Goal: Task Accomplishment & Management: Complete application form

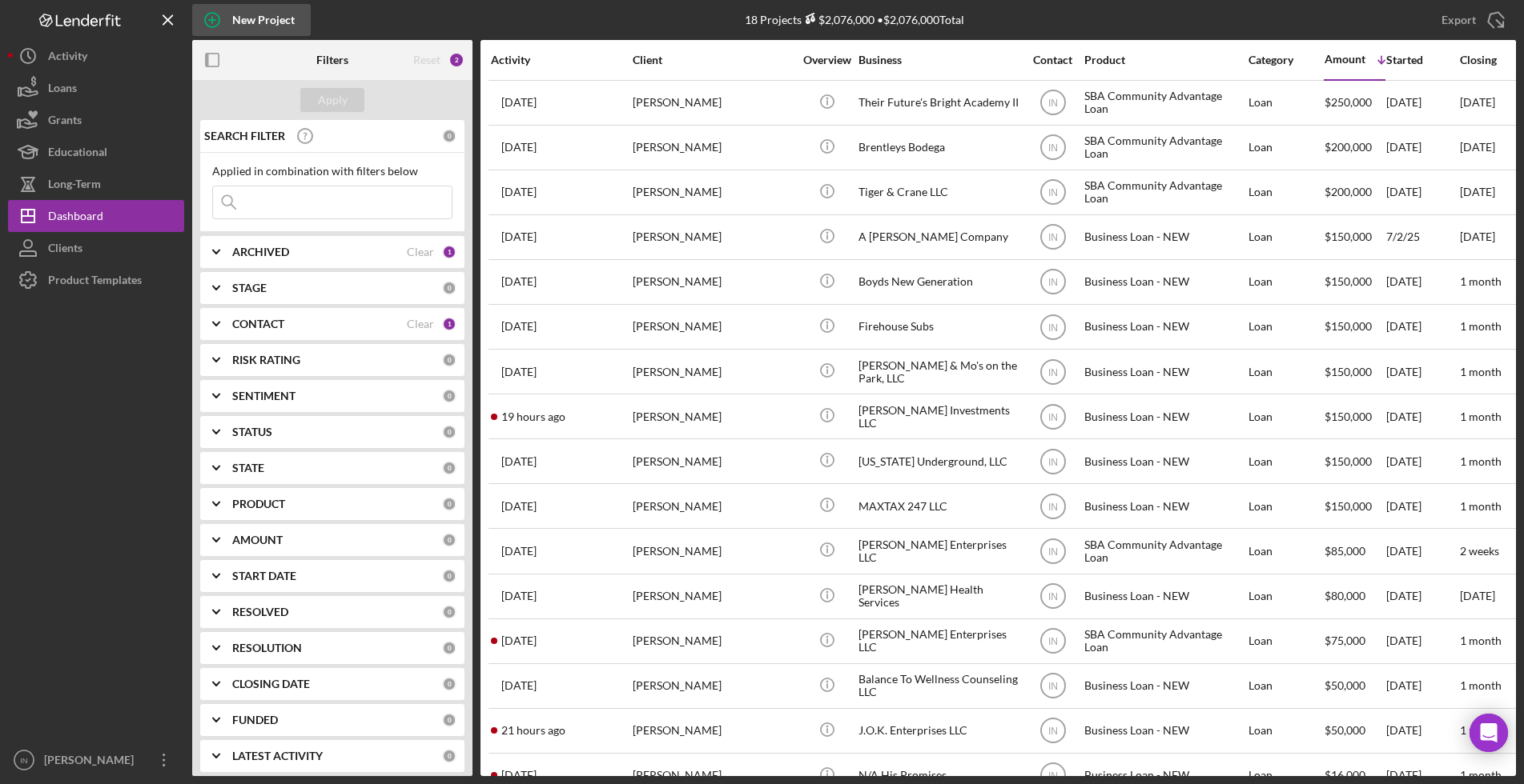
click at [233, 17] on div "New Project" at bounding box center [263, 20] width 63 height 32
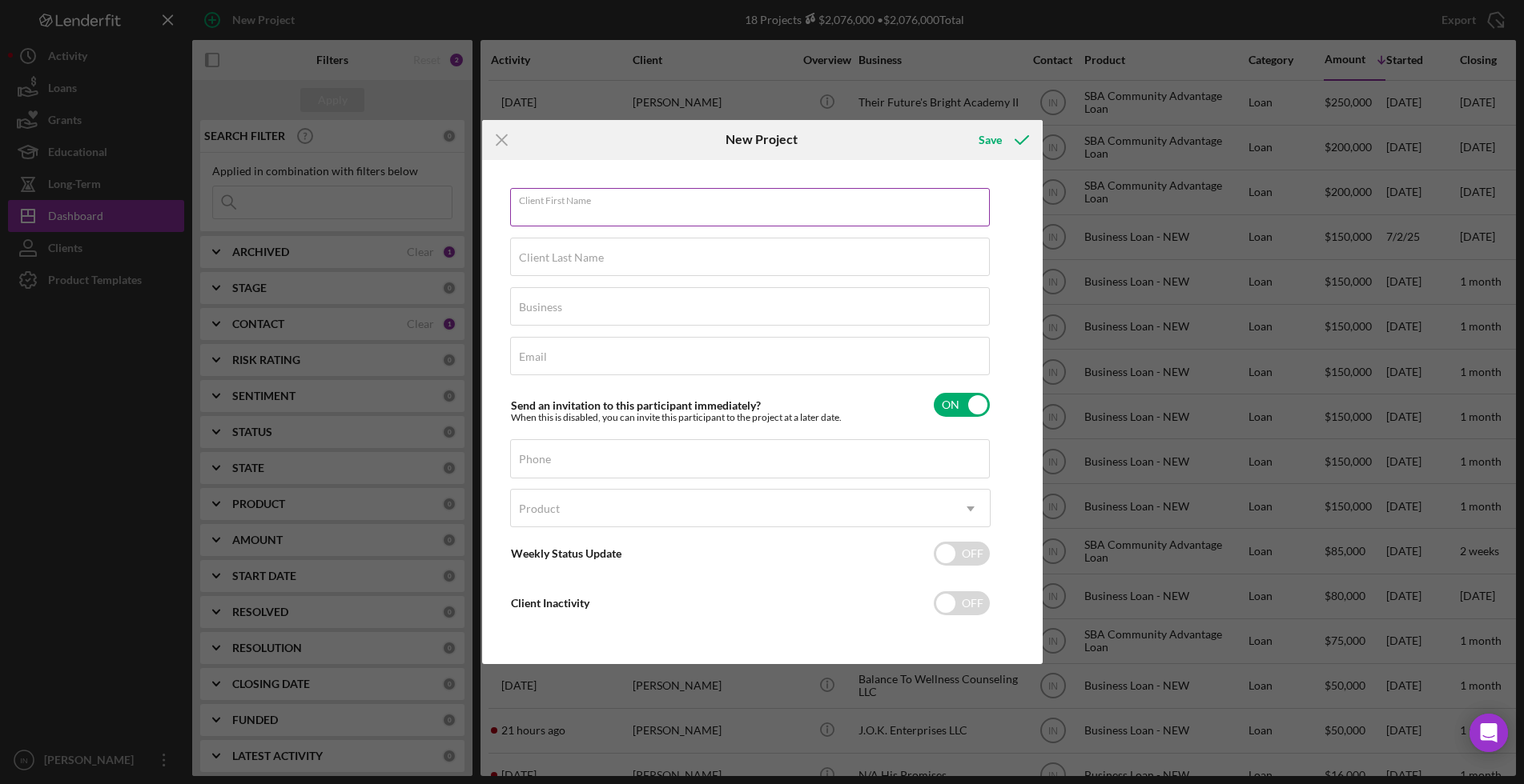
click at [614, 205] on div "Client First Name Required" at bounding box center [750, 207] width 481 height 40
type input "[PERSON_NAME]"
click at [552, 258] on input "Client Last Name" at bounding box center [750, 257] width 480 height 39
type input "[PERSON_NAME]"
type input "q"
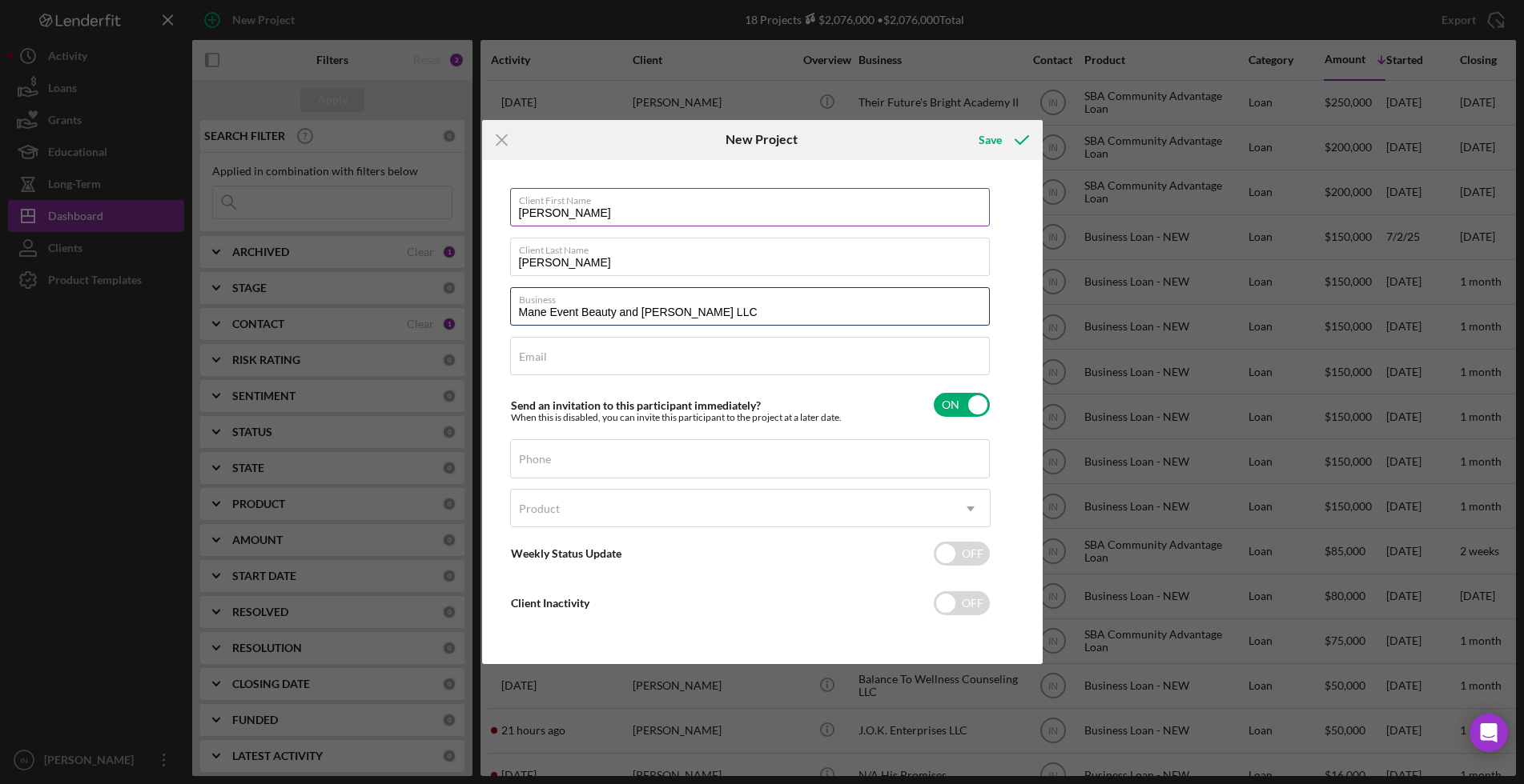
type input "Mane Event Beauty and [PERSON_NAME] LLC"
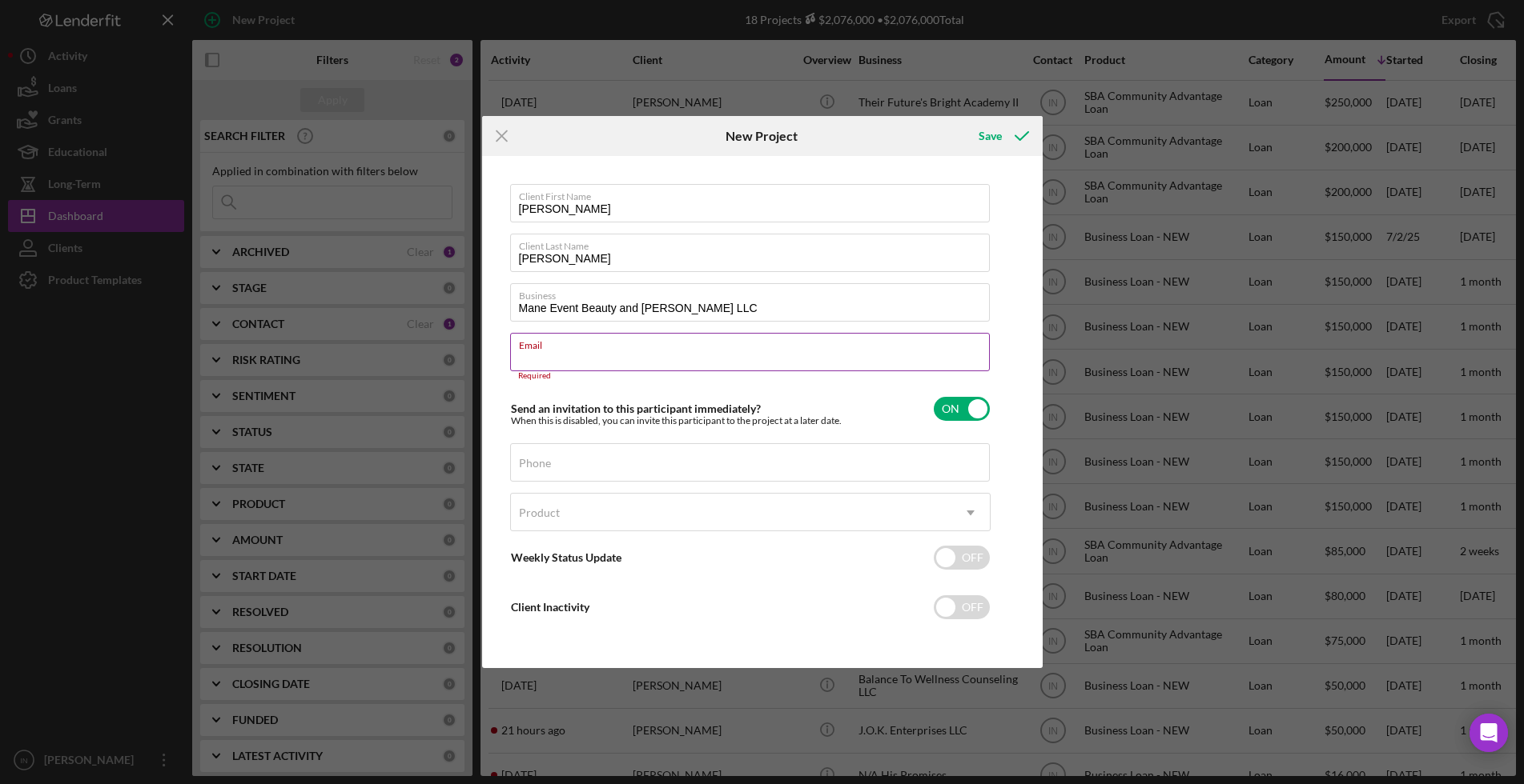
click at [551, 349] on div "Email Required" at bounding box center [750, 357] width 481 height 48
click at [572, 361] on input "Email" at bounding box center [750, 352] width 480 height 39
paste input "[EMAIL_ADDRESS][DOMAIN_NAME]"
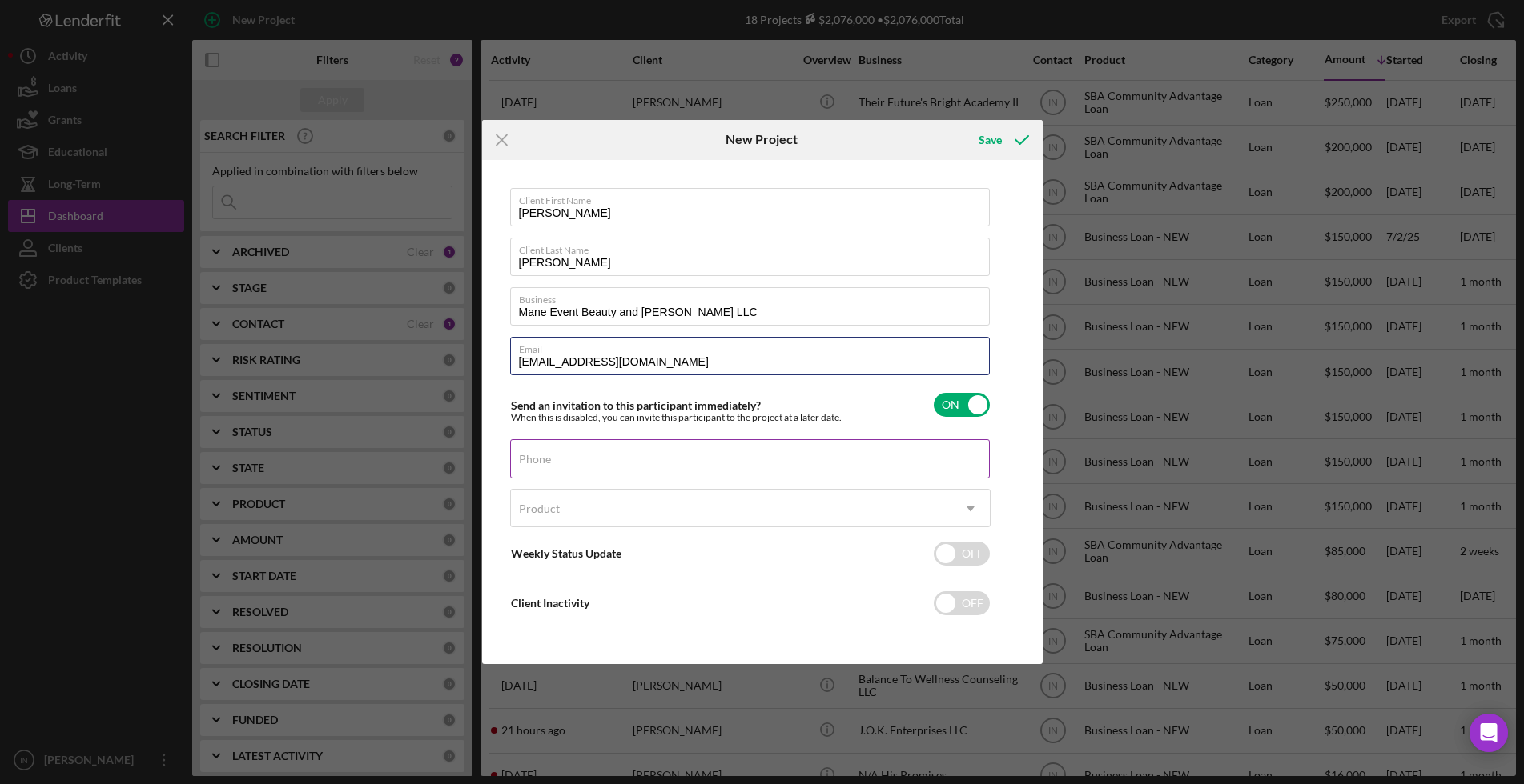
type input "[EMAIL_ADDRESS][DOMAIN_NAME]"
click at [552, 452] on div "Phone" at bounding box center [750, 459] width 481 height 40
paste input "[PHONE_NUMBER]"
type input "[PHONE_NUMBER]"
click at [636, 504] on div "Product" at bounding box center [731, 508] width 440 height 37
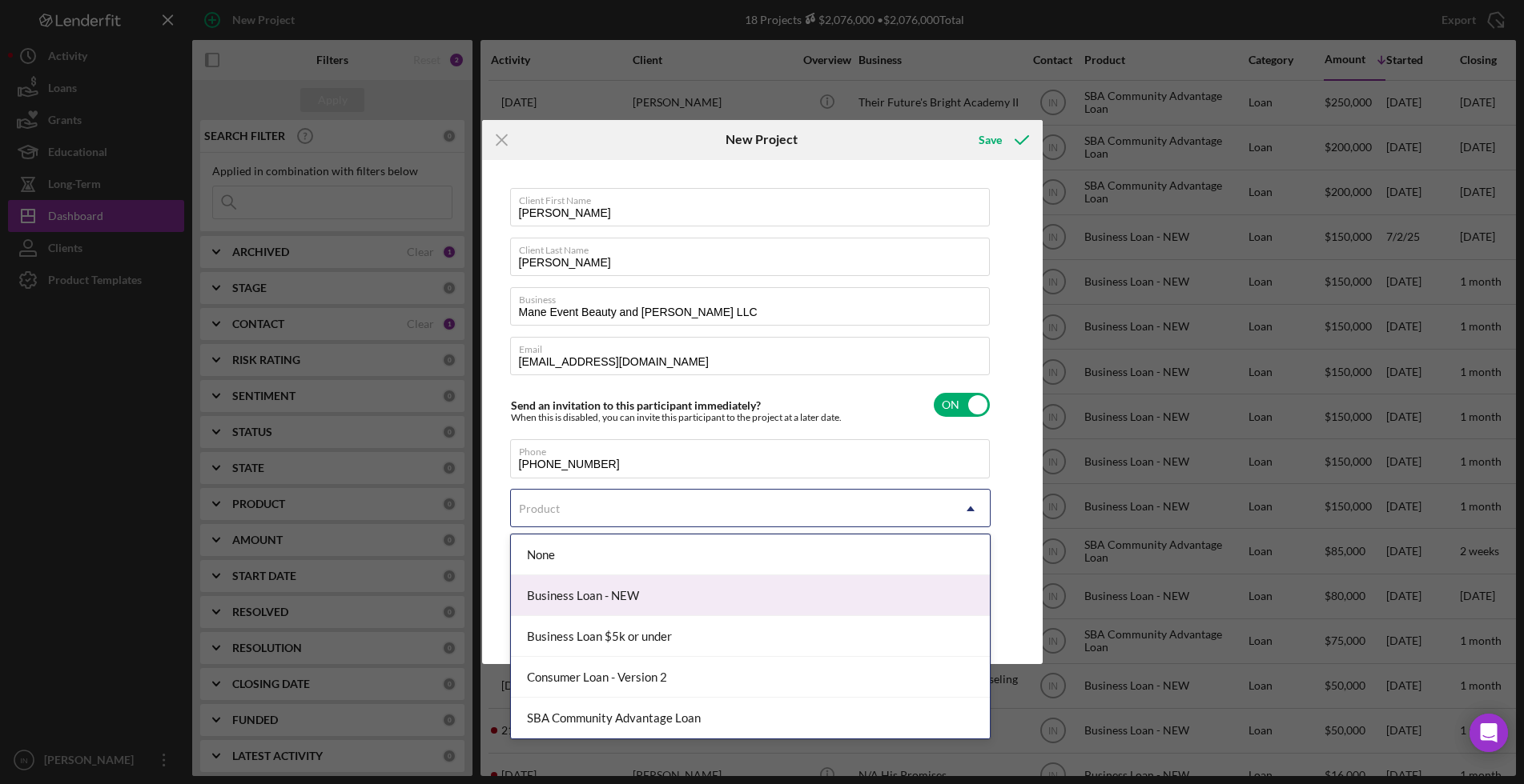
click at [619, 595] on div "Business Loan - NEW" at bounding box center [750, 595] width 479 height 40
checkbox input "true"
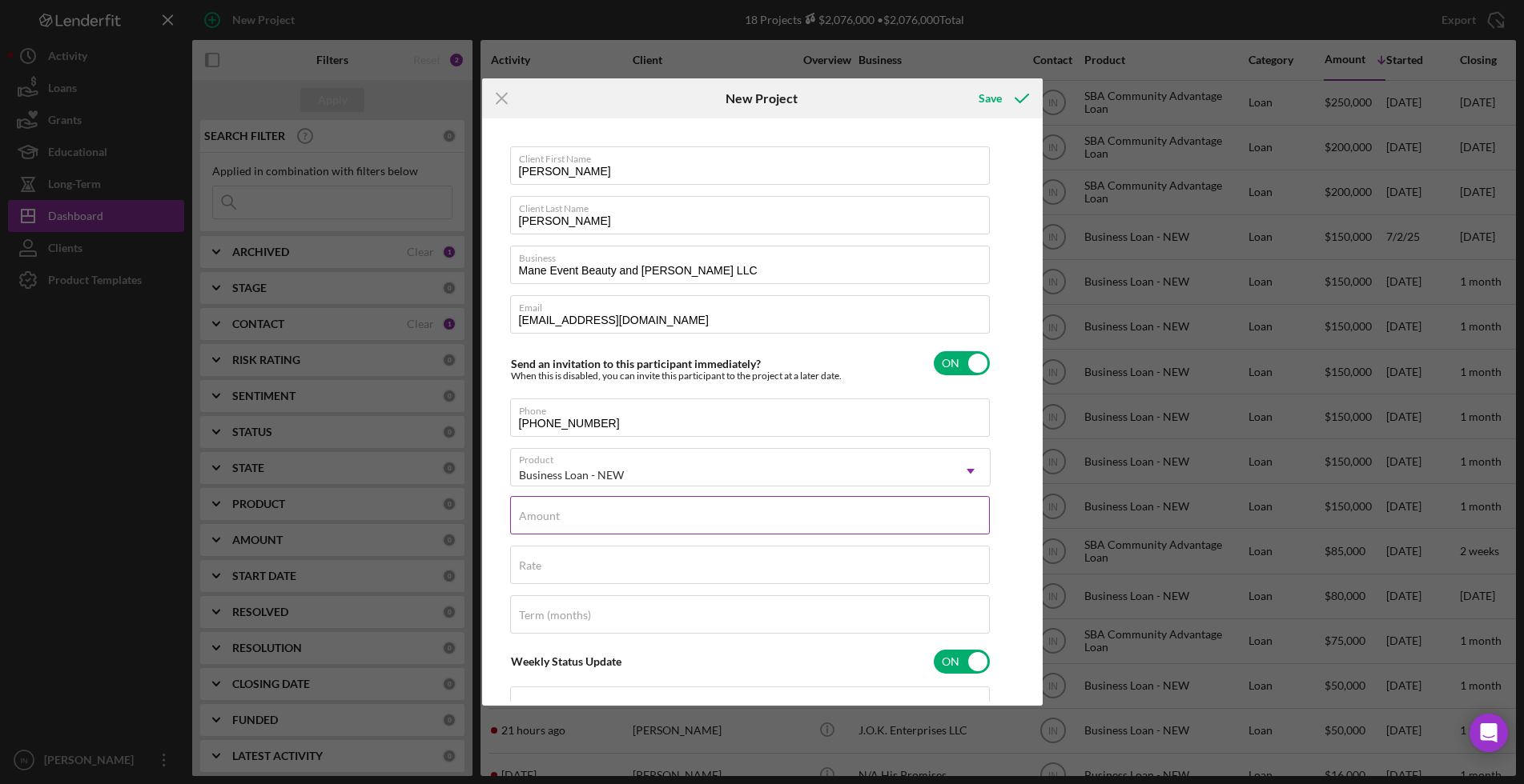
click at [578, 519] on input "Amount" at bounding box center [750, 515] width 480 height 39
type input "$80,000"
click at [527, 564] on label "Rate" at bounding box center [529, 566] width 22 height 13
click at [527, 564] on input "Rate" at bounding box center [750, 565] width 480 height 39
click at [539, 619] on label "Term (months)" at bounding box center [554, 615] width 72 height 13
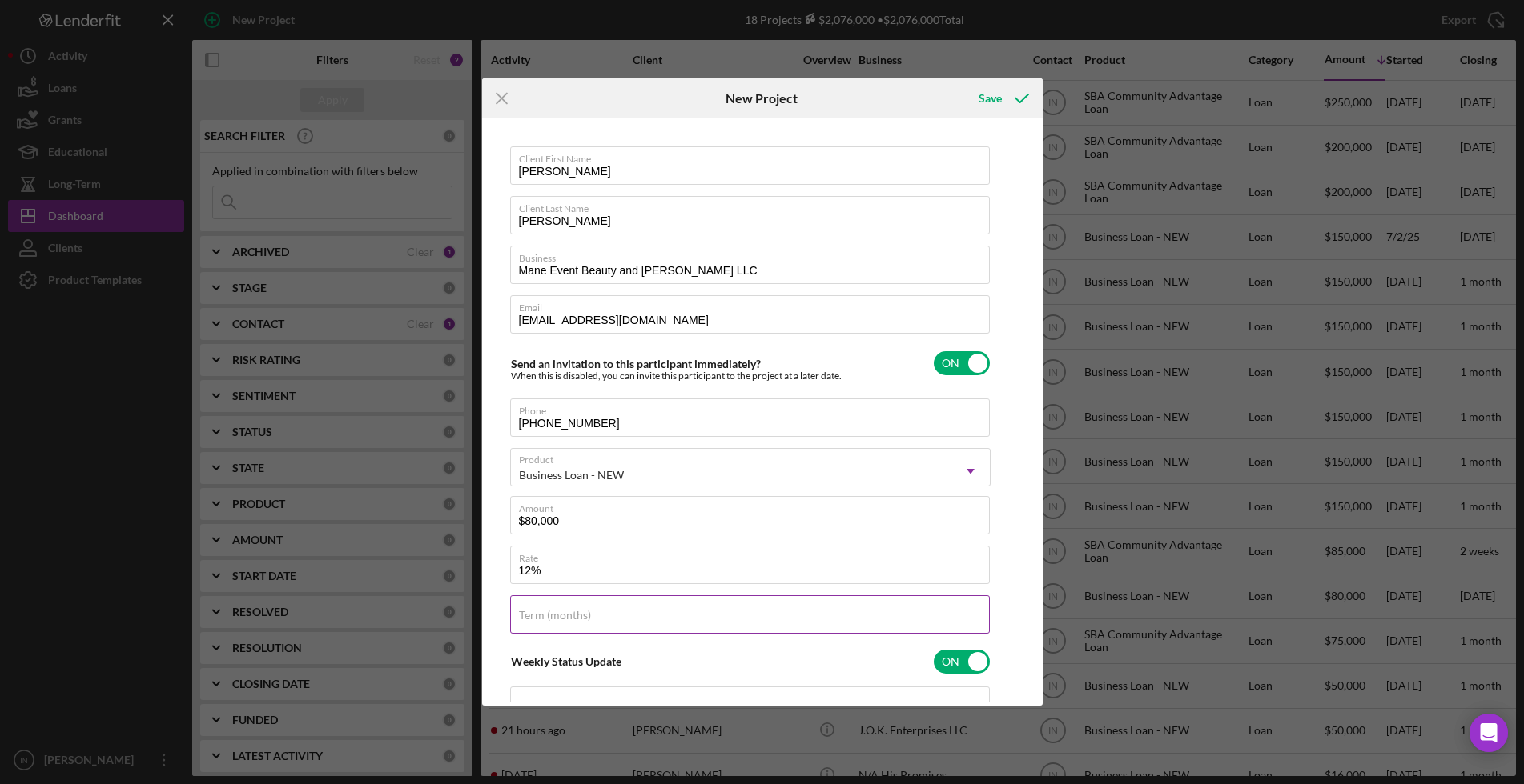
click at [539, 619] on input "Term (months)" at bounding box center [750, 614] width 480 height 39
type input "12.000%"
type input "60"
click at [1010, 94] on icon "submit" at bounding box center [1022, 98] width 40 height 40
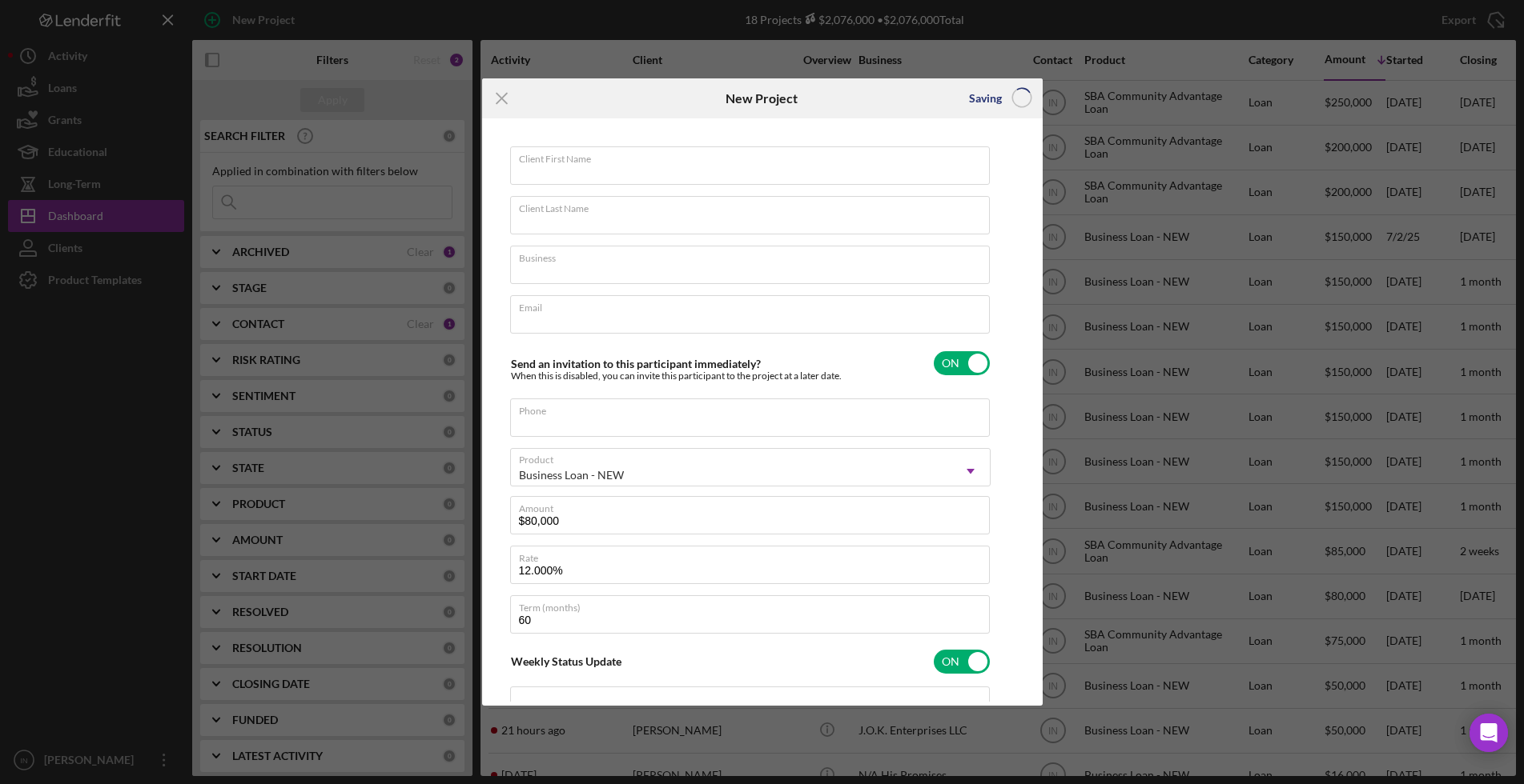
checkbox input "false"
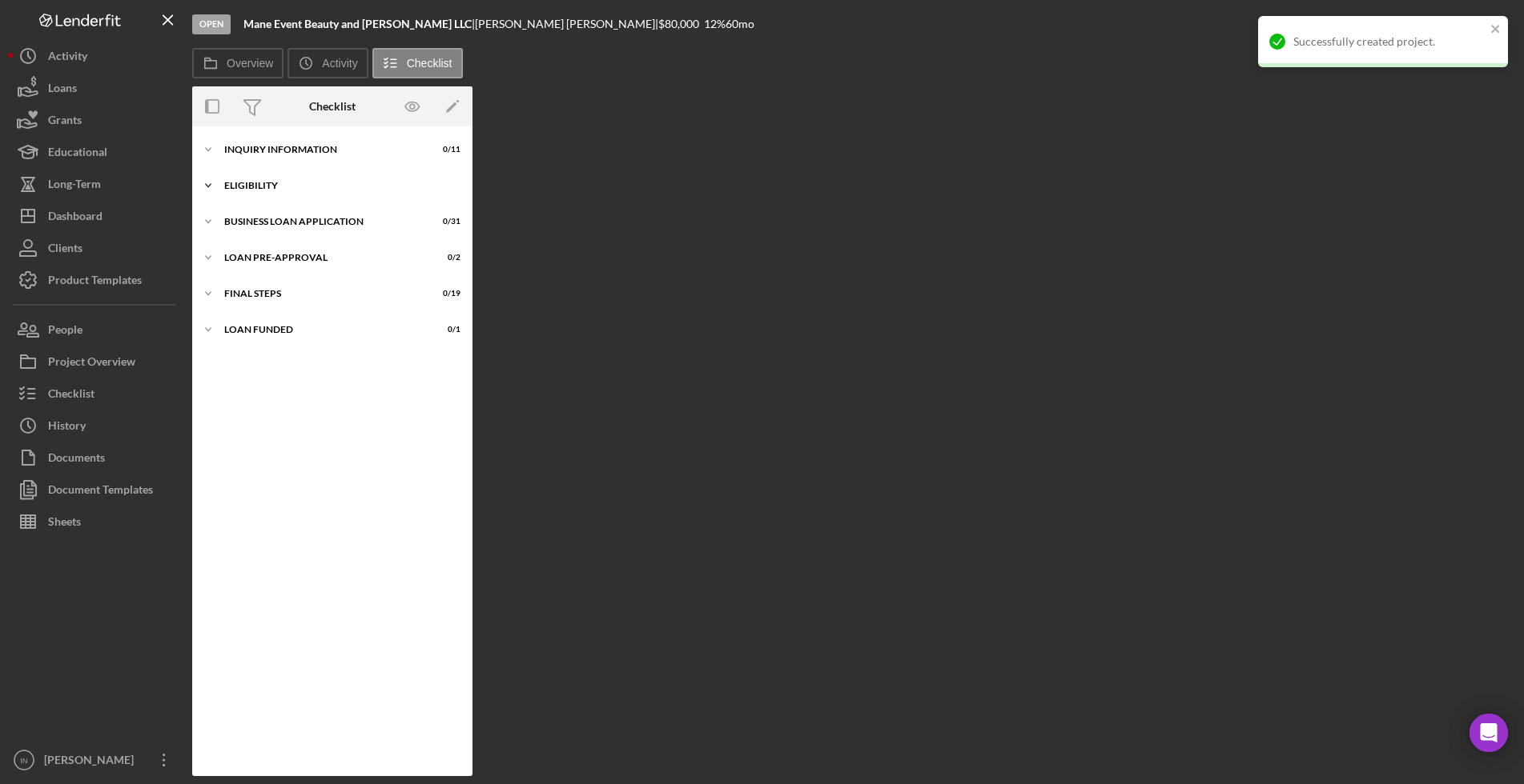
click at [250, 174] on div "Icon/Expander ELIGIBILITY 0 / 4" at bounding box center [332, 186] width 280 height 32
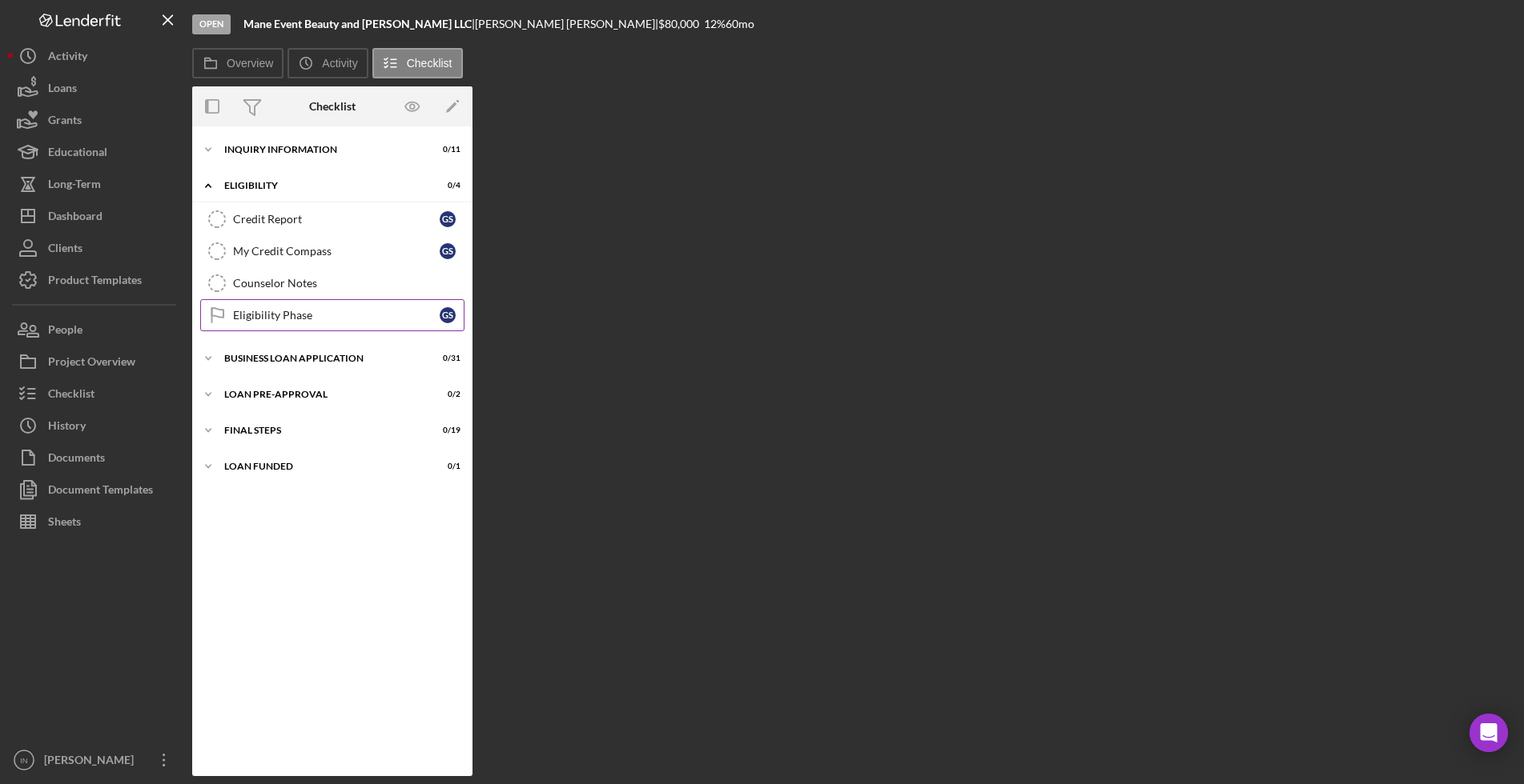
click at [316, 318] on div "Eligibility Phase" at bounding box center [336, 315] width 207 height 13
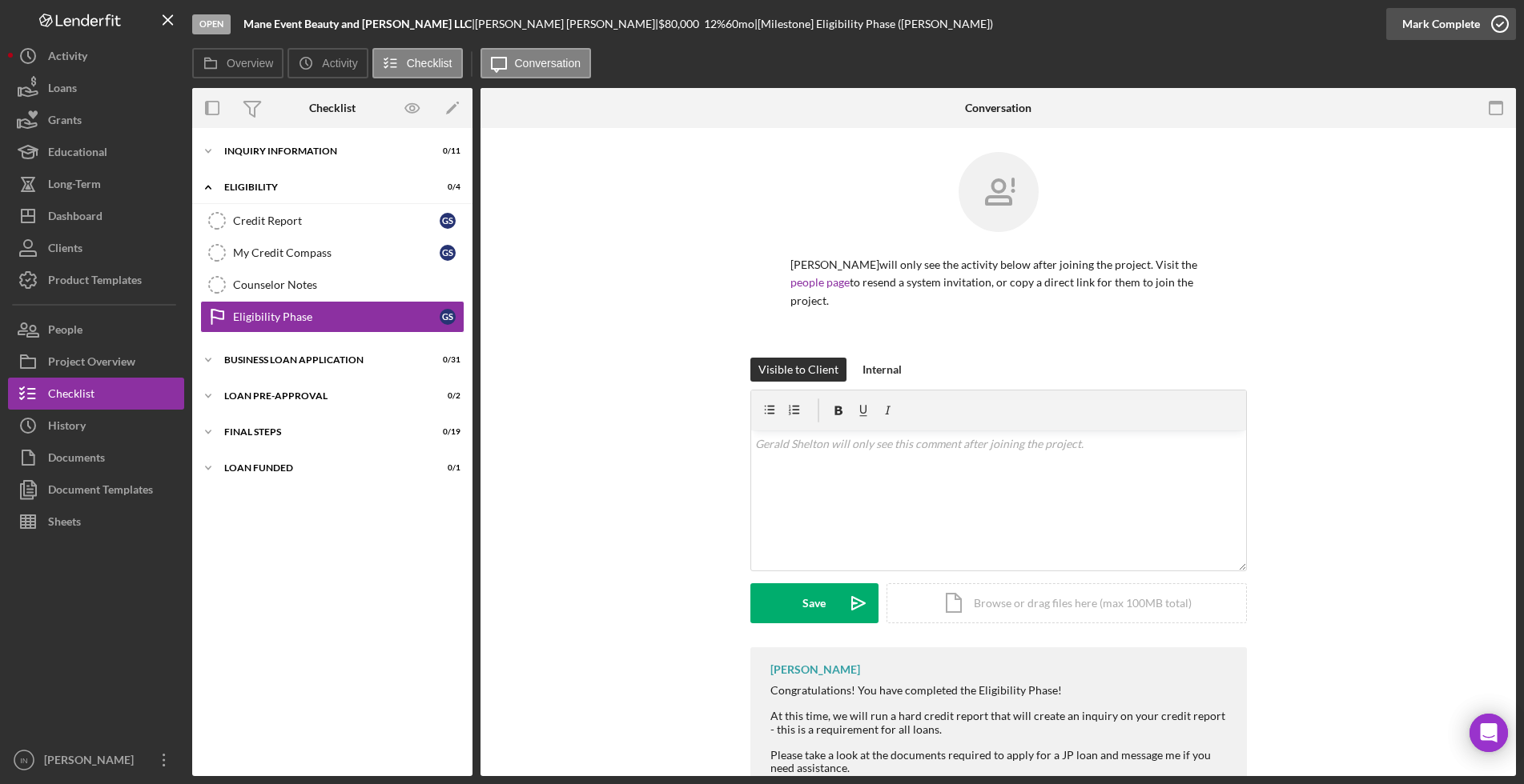
click at [1435, 20] on div "Mark Complete" at bounding box center [1440, 24] width 77 height 32
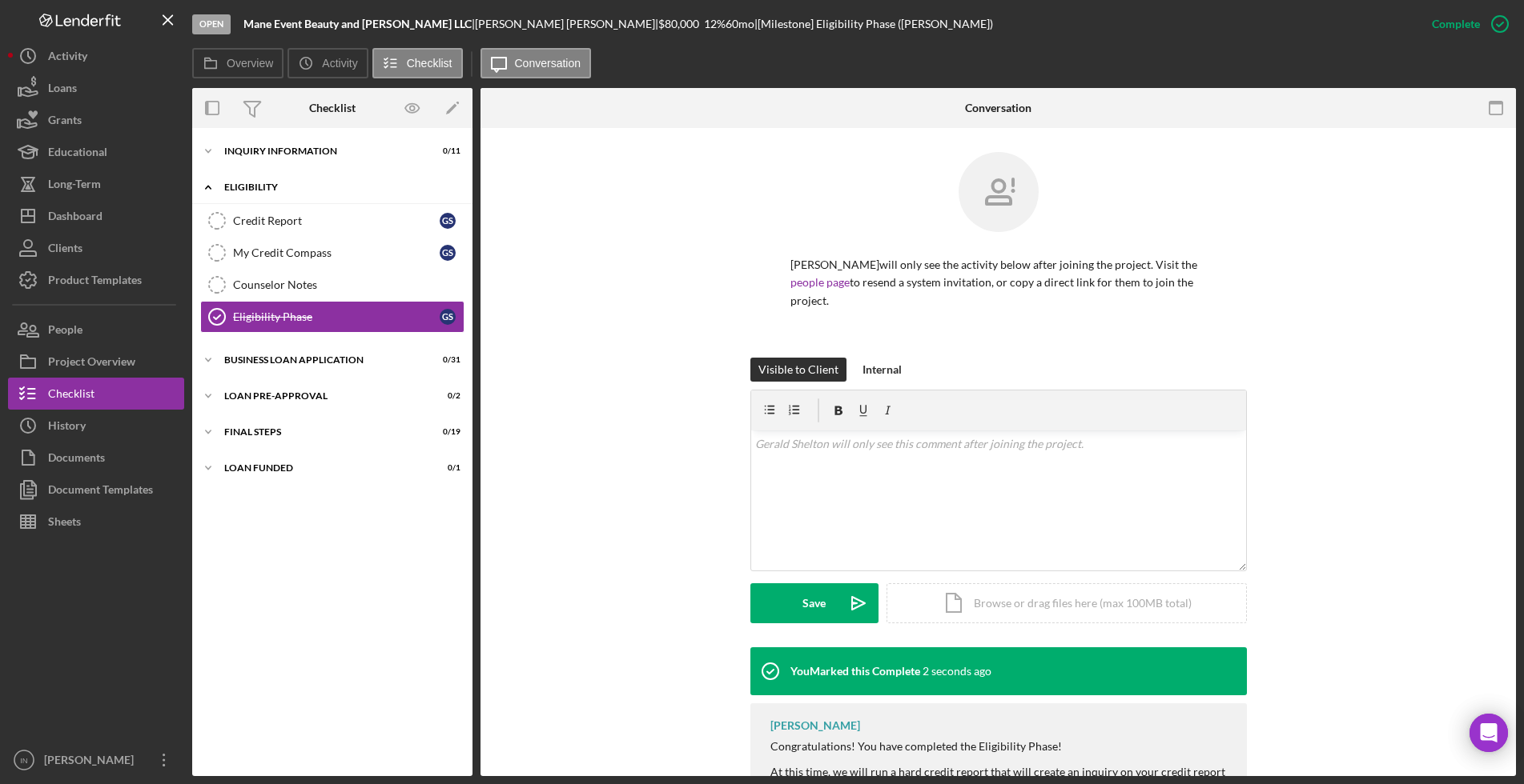
click at [269, 184] on div "ELIGIBILITY" at bounding box center [339, 187] width 228 height 10
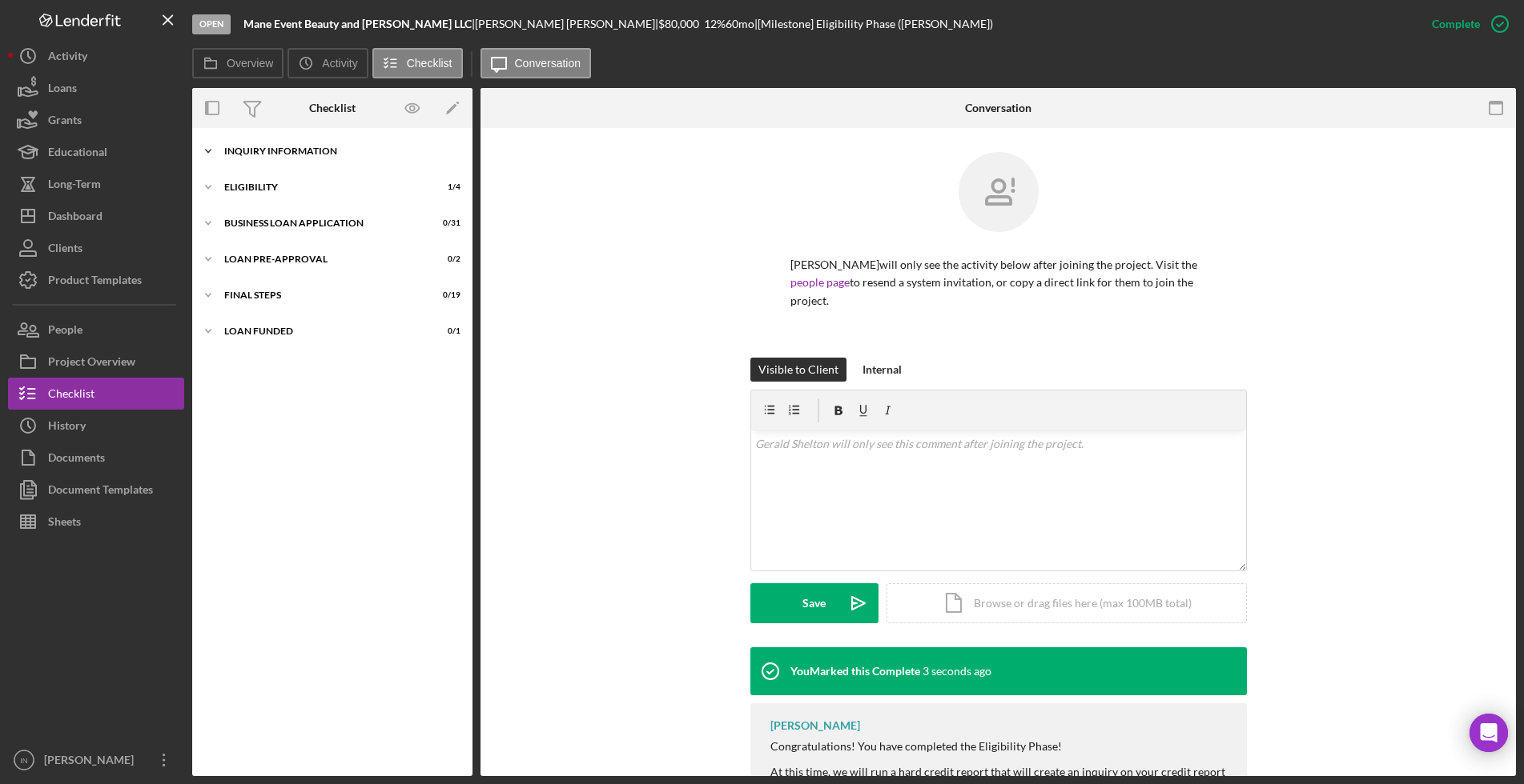
click at [271, 144] on div "Icon/Expander INQUIRY INFORMATION 0 / 11" at bounding box center [332, 152] width 280 height 32
